Goal: Task Accomplishment & Management: Complete application form

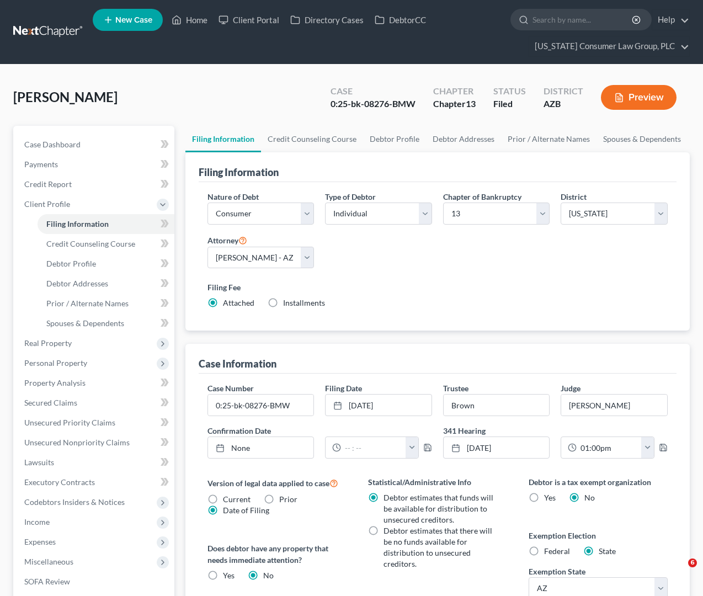
select select "1"
select select "0"
select select "3"
select select "4"
select select "0"
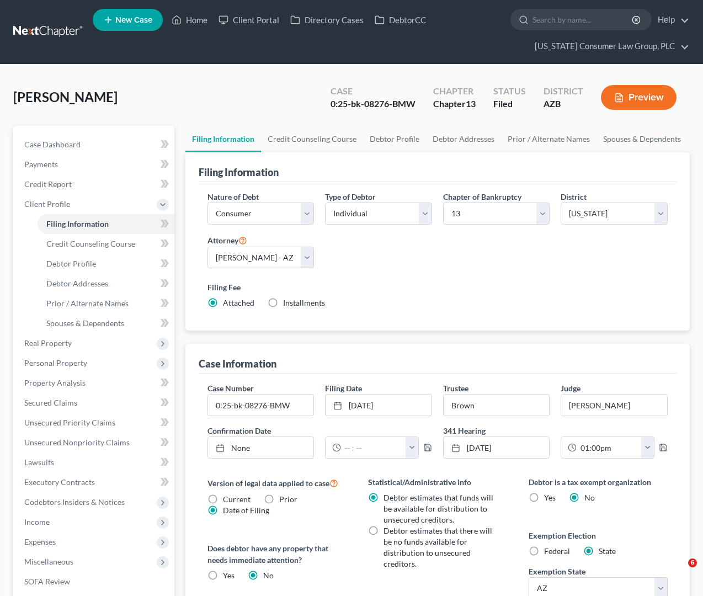
select select "3"
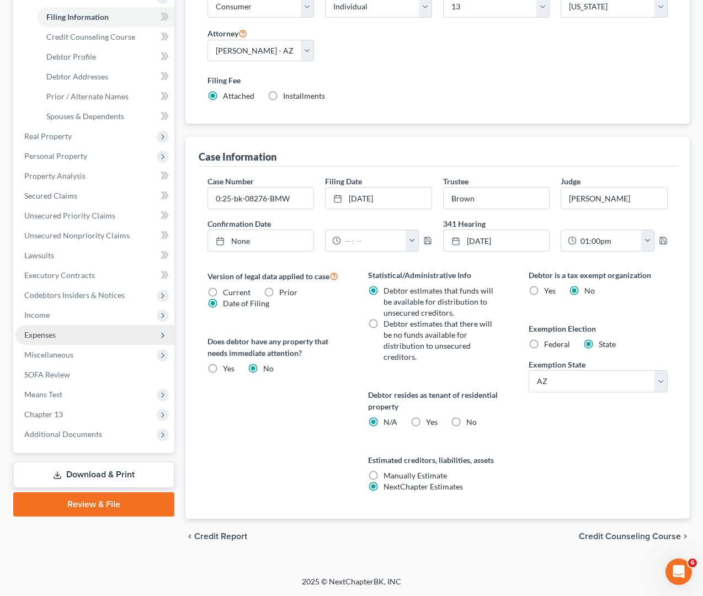
click at [55, 329] on span "Expenses" at bounding box center [94, 335] width 159 height 20
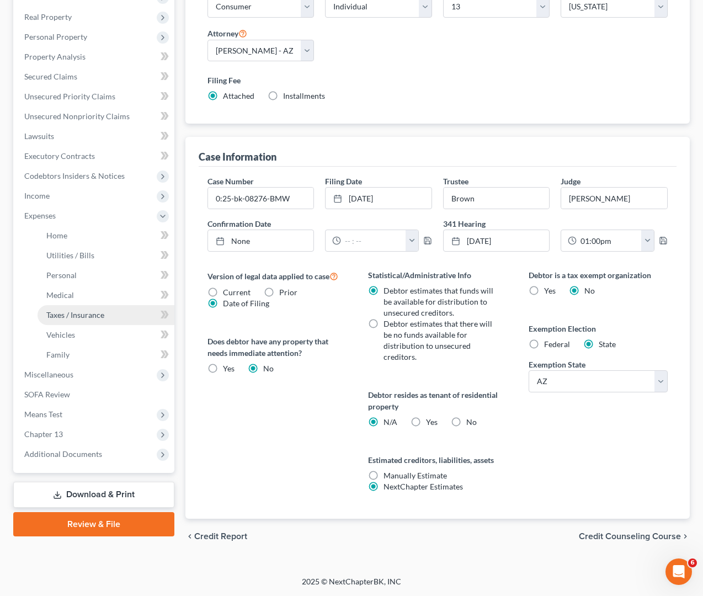
click at [79, 310] on span "Taxes / Insurance" at bounding box center [75, 314] width 58 height 9
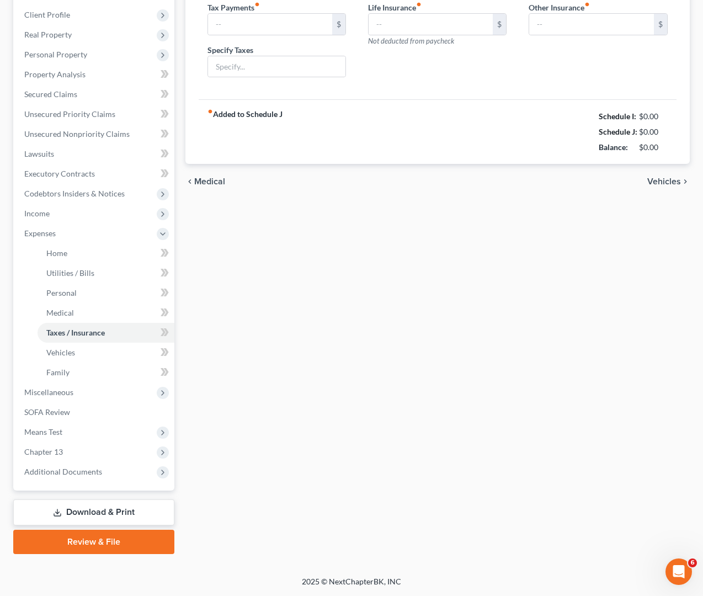
scroll to position [10, 0]
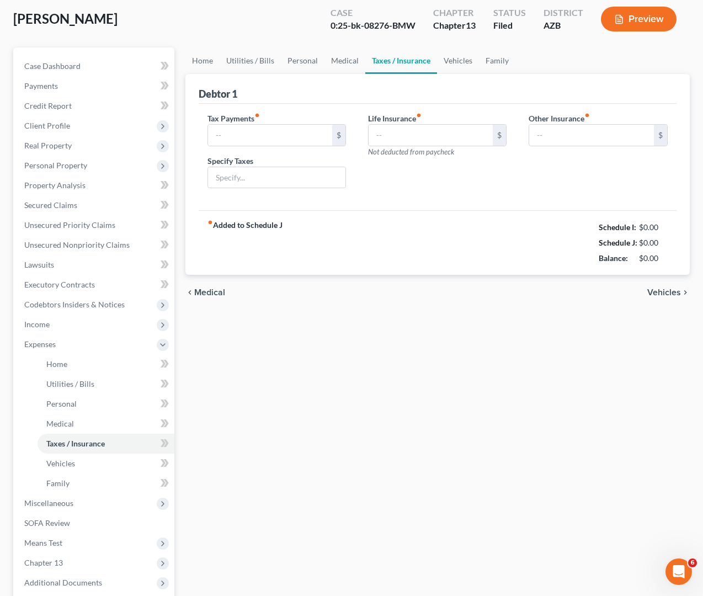
type input "54.66"
type input "164.26"
type input "Assurity"
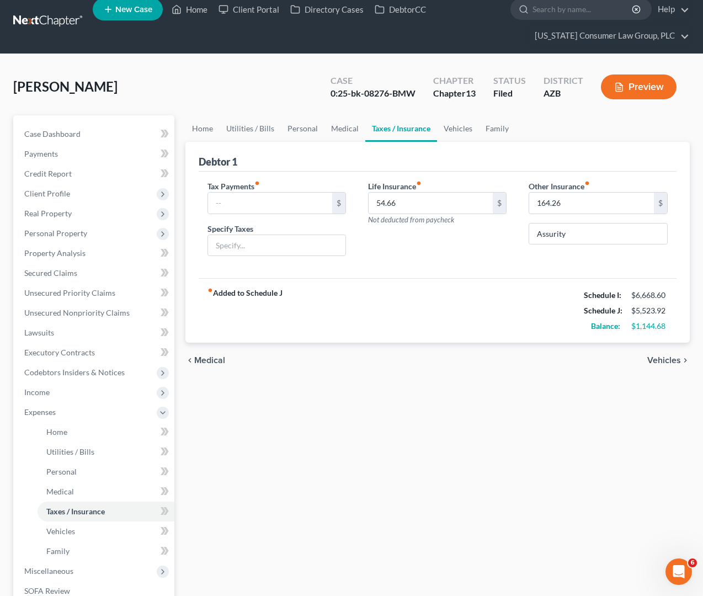
scroll to position [0, 0]
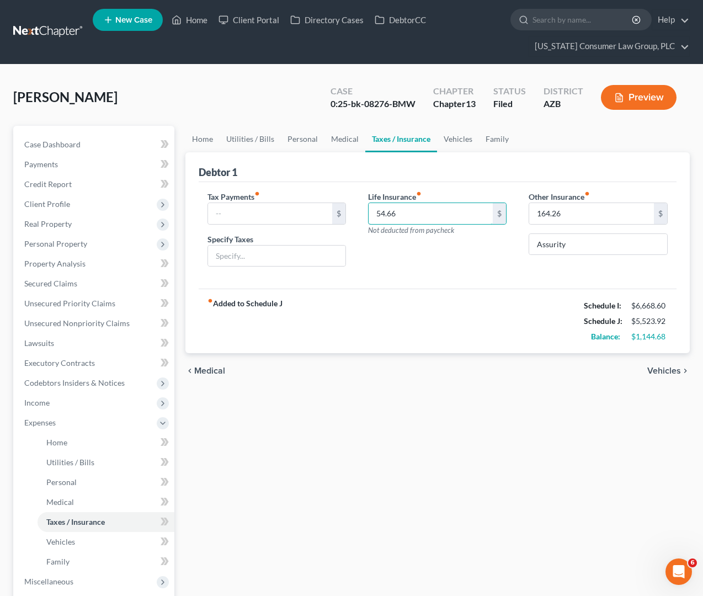
drag, startPoint x: 443, startPoint y: 210, endPoint x: 198, endPoint y: 209, distance: 245.5
click at [197, 210] on div "Tax Payments fiber_manual_record $ Specify Taxes Life Insurance fiber_manual_re…" at bounding box center [437, 233] width 483 height 85
drag, startPoint x: 436, startPoint y: 209, endPoint x: 368, endPoint y: 212, distance: 68.5
click at [368, 212] on input "54.66" at bounding box center [430, 213] width 125 height 21
click at [530, 440] on div "Home Utilities / Bills Personal Medical Taxes / Insurance Vehicles Family Debto…" at bounding box center [438, 434] width 516 height 617
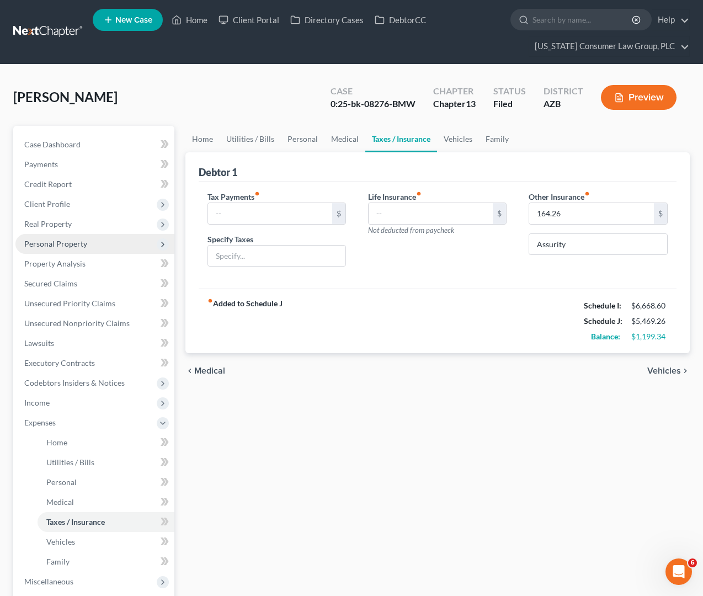
click at [49, 238] on span "Personal Property" at bounding box center [94, 244] width 159 height 20
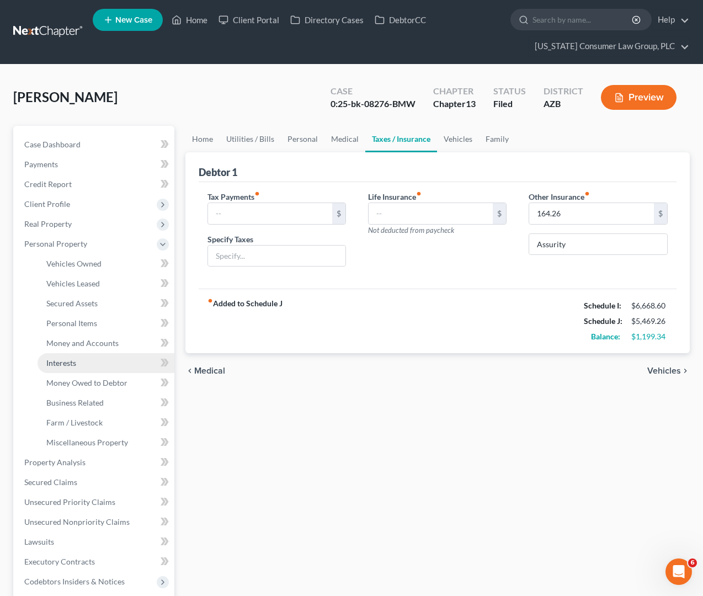
click at [68, 365] on span "Interests" at bounding box center [61, 362] width 30 height 9
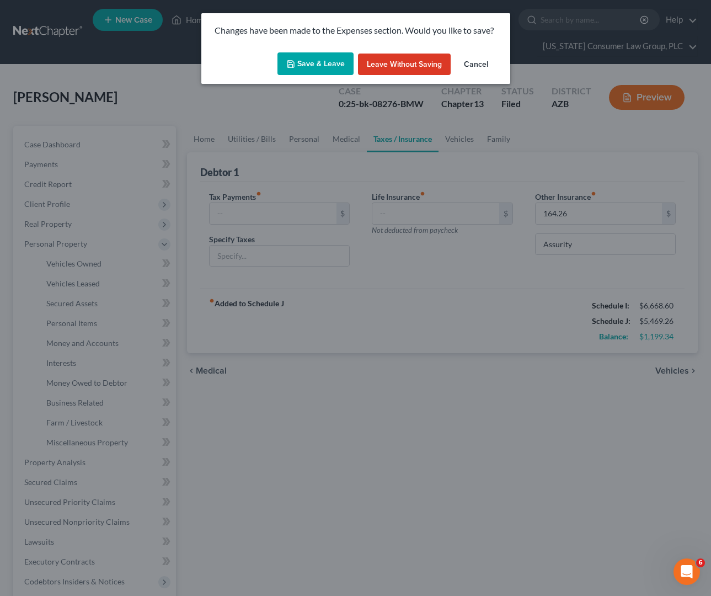
click at [317, 66] on button "Save & Leave" at bounding box center [315, 63] width 76 height 23
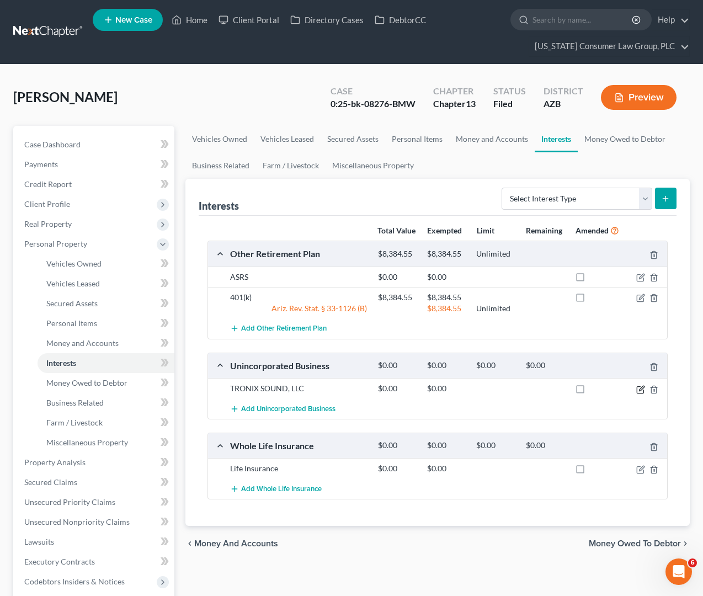
click at [640, 394] on icon "button" at bounding box center [640, 389] width 9 height 9
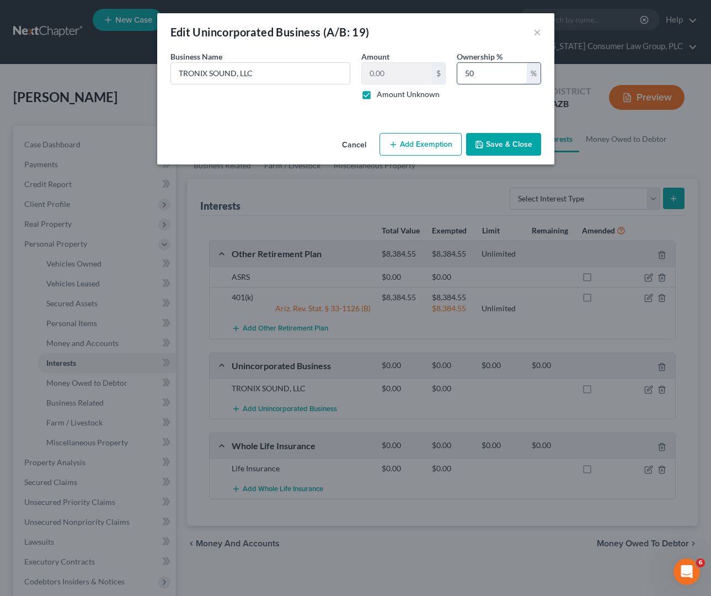
drag, startPoint x: 475, startPoint y: 72, endPoint x: 461, endPoint y: 72, distance: 14.3
click at [461, 72] on input "50" at bounding box center [492, 73] width 70 height 21
type input "100"
click at [500, 136] on button "Save & Close" at bounding box center [503, 144] width 75 height 23
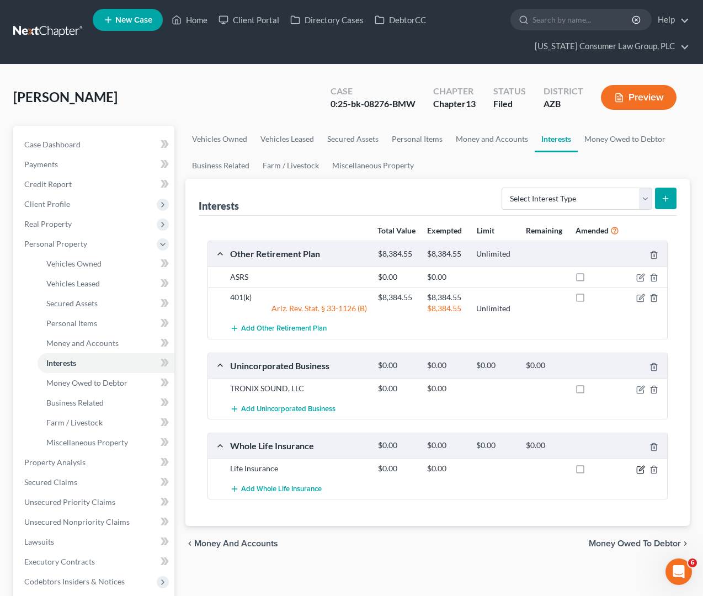
click at [643, 474] on icon "button" at bounding box center [640, 469] width 9 height 9
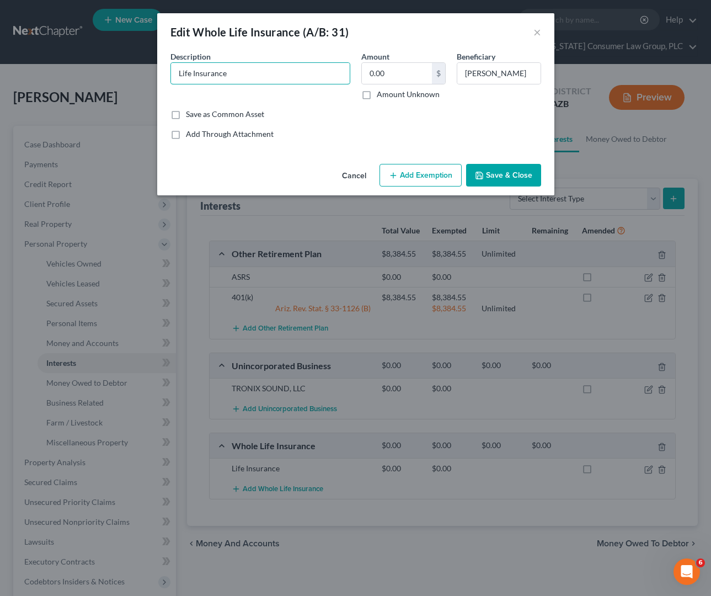
drag, startPoint x: 262, startPoint y: 68, endPoint x: 138, endPoint y: 68, distance: 124.1
click at [138, 68] on div "Edit Whole Life Insurance (A/B: 31) × An exemption set must first be selected f…" at bounding box center [355, 298] width 711 height 596
type input "Term Life Insurance"
click at [483, 175] on icon "button" at bounding box center [479, 175] width 7 height 7
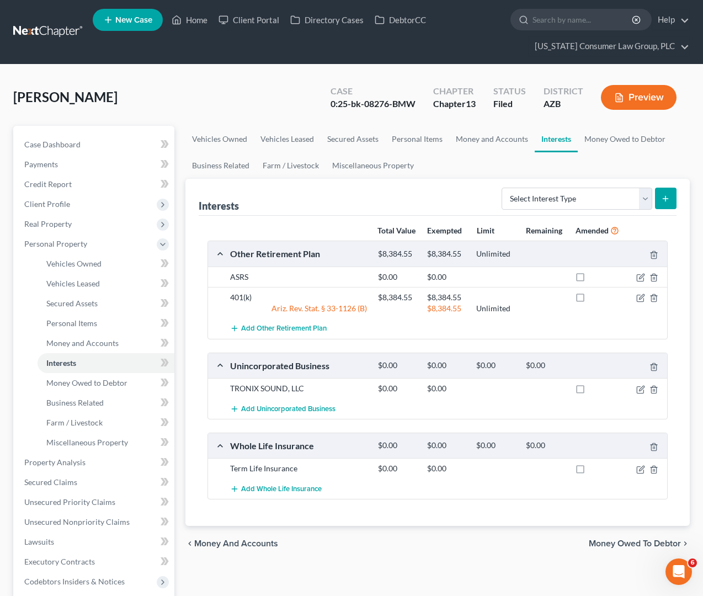
click at [215, 452] on div "Whole Life Insurance $0.00 $0.00 $0.00 $0.00" at bounding box center [435, 445] width 455 height 25
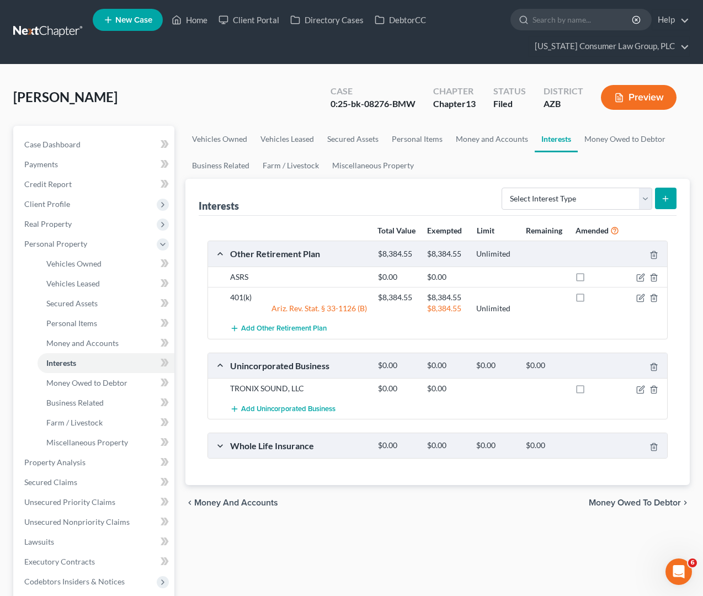
click at [215, 452] on div "Whole Life Insurance $0.00 $0.00 $0.00 $0.00" at bounding box center [435, 445] width 455 height 25
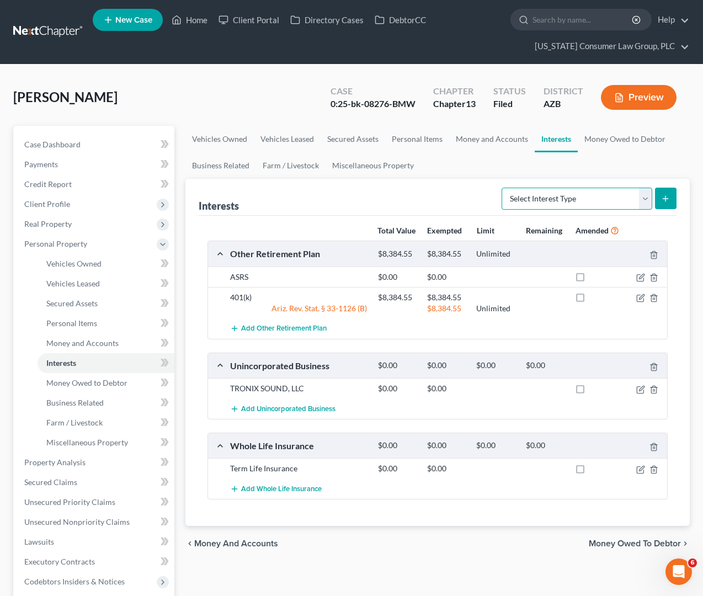
click at [651, 201] on select "Select Interest Type 401K (A/B: 21) Annuity (A/B: 23) Bond (A/B: 18) Education …" at bounding box center [576, 199] width 151 height 22
click at [654, 451] on icon "button" at bounding box center [653, 446] width 9 height 9
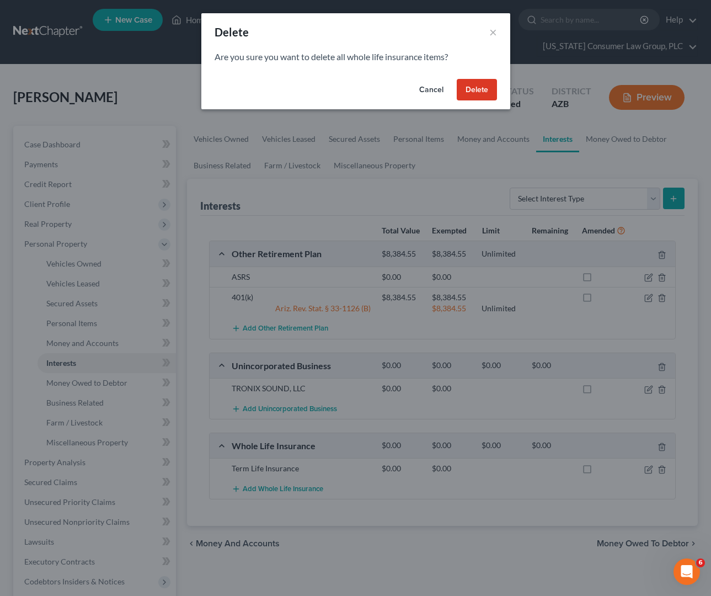
click at [476, 89] on button "Delete" at bounding box center [477, 90] width 40 height 22
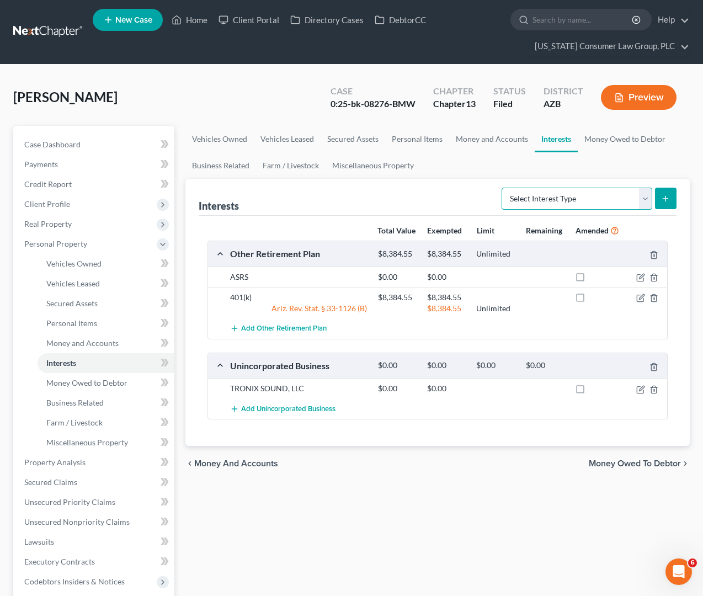
click at [649, 190] on select "Select Interest Type 401K (A/B: 21) Annuity (A/B: 23) Bond (A/B: 18) Education …" at bounding box center [576, 199] width 151 height 22
select select "term_life_insurance"
click at [503, 188] on select "Select Interest Type 401K (A/B: 21) Annuity (A/B: 23) Bond (A/B: 18) Education …" at bounding box center [576, 199] width 151 height 22
click at [667, 194] on icon "submit" at bounding box center [665, 198] width 9 height 9
click at [666, 193] on button "submit" at bounding box center [666, 199] width 22 height 22
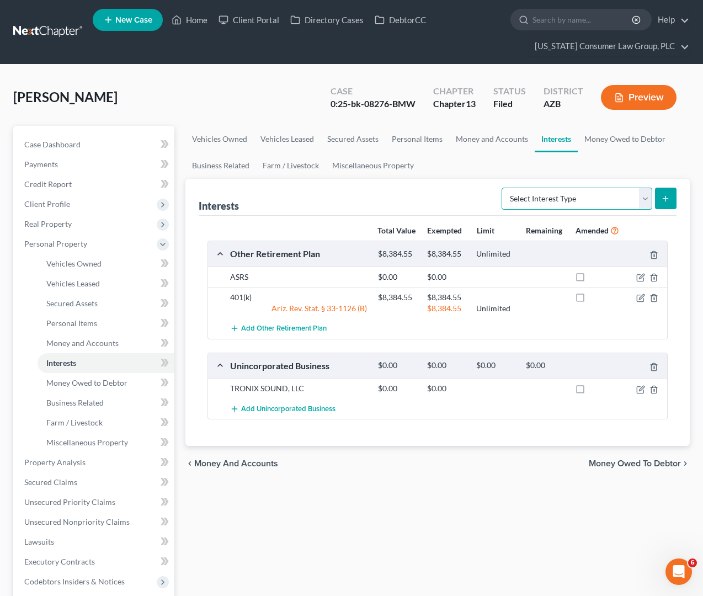
click at [643, 195] on select "Select Interest Type 401K (A/B: 21) Annuity (A/B: 23) Bond (A/B: 18) Education …" at bounding box center [576, 199] width 151 height 22
select select "term_life_insurance"
click at [503, 188] on select "Select Interest Type 401K (A/B: 21) Annuity (A/B: 23) Bond (A/B: 18) Education …" at bounding box center [576, 199] width 151 height 22
click at [662, 193] on button "submit" at bounding box center [666, 199] width 22 height 22
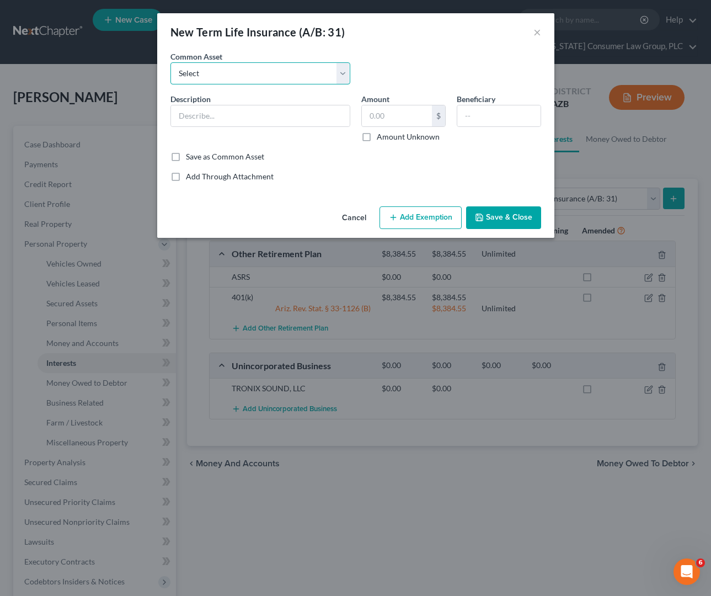
click at [342, 66] on select "Select Employer sponsored term life insurance policy" at bounding box center [260, 73] width 180 height 22
select select "0"
click at [170, 62] on select "Select Employer sponsored term life insurance policy" at bounding box center [260, 73] width 180 height 22
type input "Employer sponsored term life insurance policy"
type input "0"
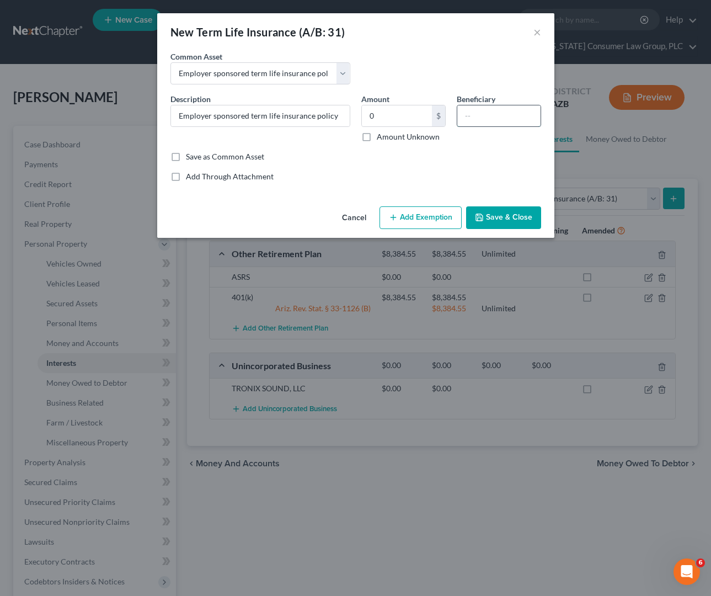
click at [471, 112] on input "text" at bounding box center [498, 115] width 83 height 21
type input "Spouse"
click at [503, 212] on button "Save & Close" at bounding box center [503, 217] width 75 height 23
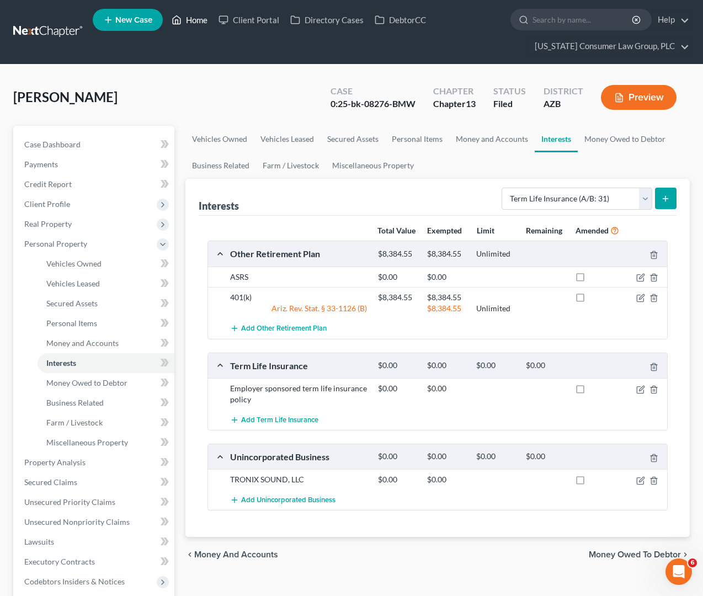
click at [184, 18] on link "Home" at bounding box center [189, 20] width 47 height 20
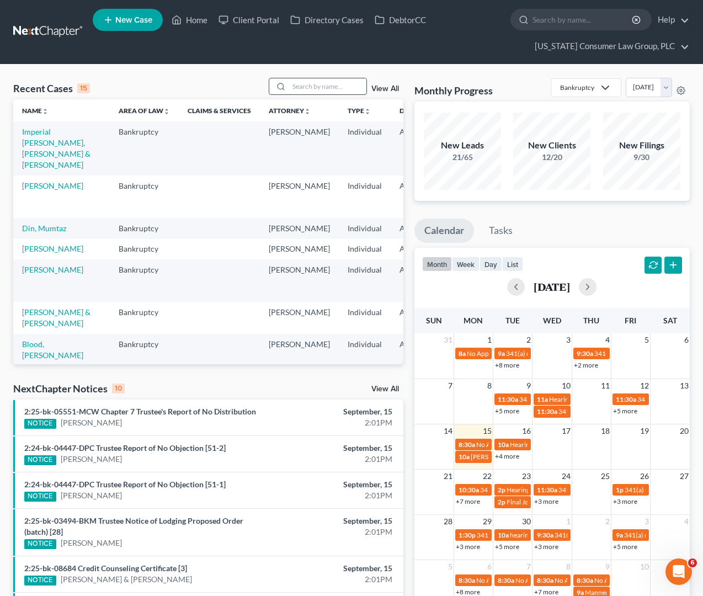
click at [317, 83] on input "search" at bounding box center [327, 86] width 77 height 16
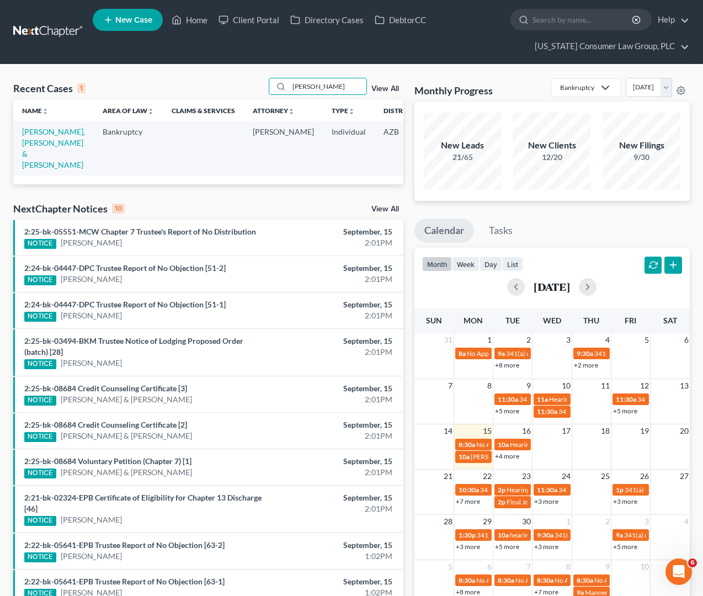
type input "suarez"
click at [41, 159] on td "Suarez Gonzalez, Juan & Suarez, Candace" at bounding box center [53, 148] width 81 height 54
click at [29, 164] on link "Suarez Gonzalez, Juan & Suarez, Candace" at bounding box center [53, 148] width 63 height 42
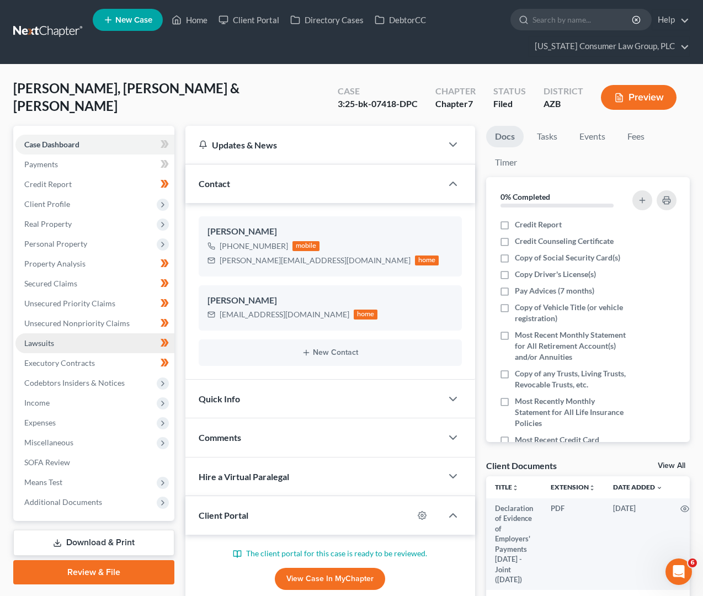
scroll to position [26, 0]
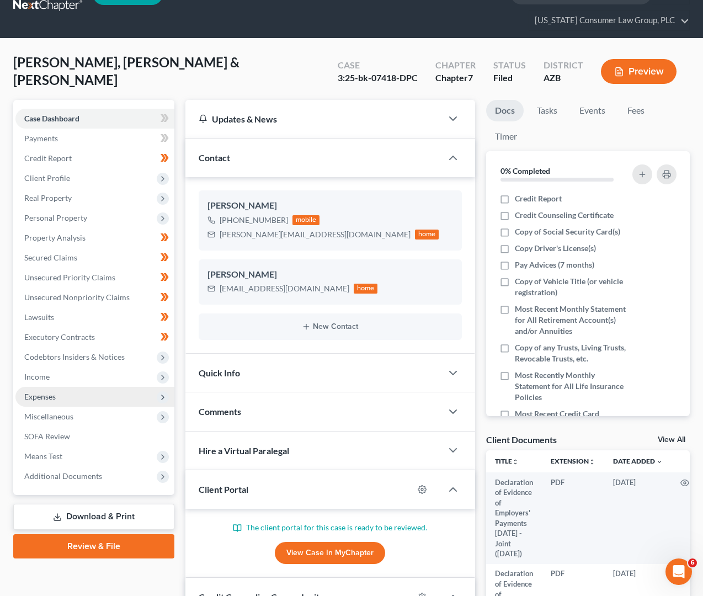
click at [48, 393] on span "Expenses" at bounding box center [39, 396] width 31 height 9
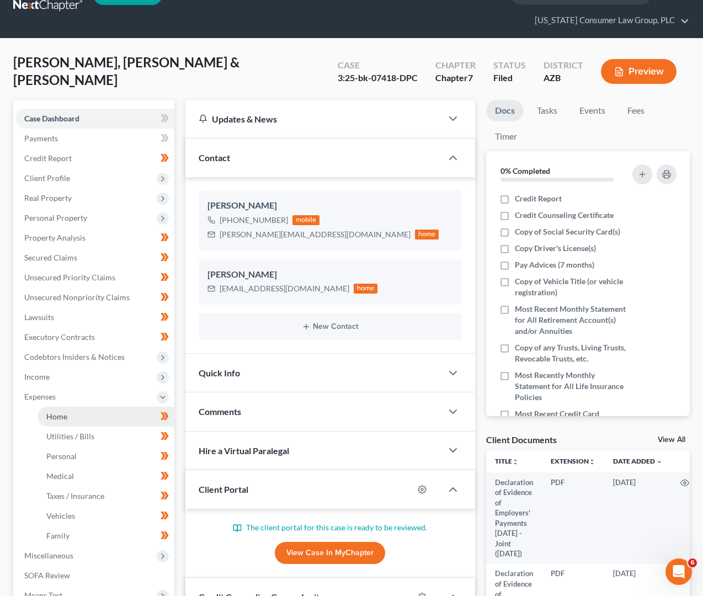
click at [71, 418] on link "Home" at bounding box center [106, 417] width 137 height 20
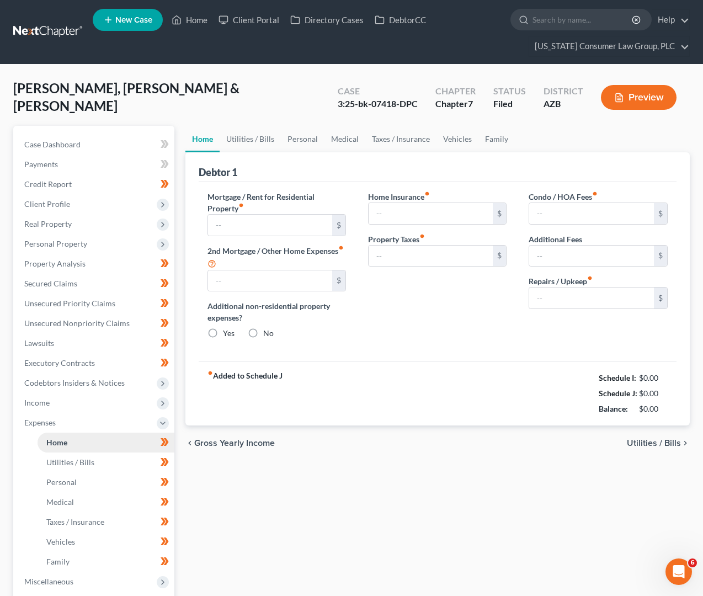
type input "1,710.00"
type input "0.00"
radio input "true"
type input "19.00"
type input "0.00"
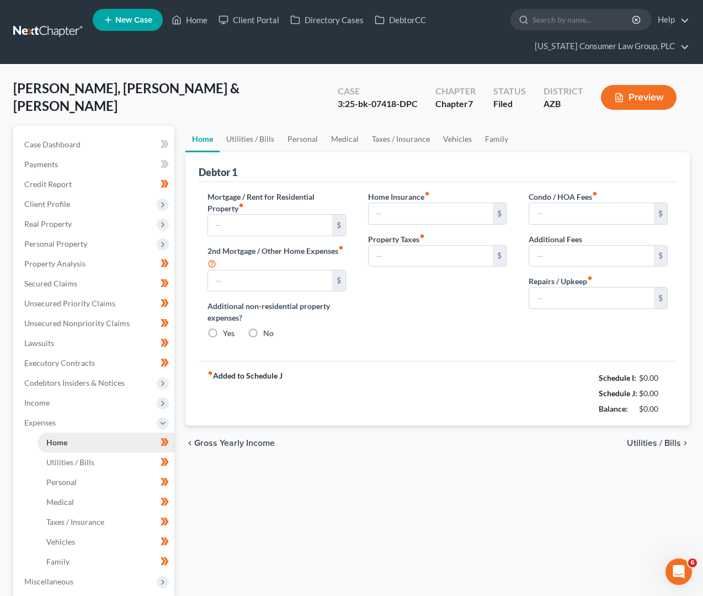
type input "0.00"
